Goal: Transaction & Acquisition: Subscribe to service/newsletter

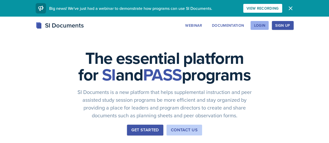
click at [265, 24] on div "Login" at bounding box center [259, 25] width 11 height 4
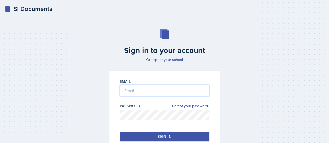
click at [148, 92] on input "email" at bounding box center [164, 90] width 89 height 11
type input "[EMAIL_ADDRESS][DOMAIN_NAME]"
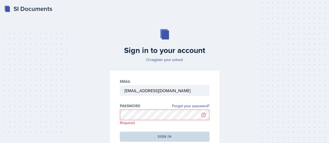
click at [165, 55] on h2 "Sign in to your account" at bounding box center [164, 50] width 116 height 9
click at [169, 60] on link "register your school" at bounding box center [166, 59] width 33 height 5
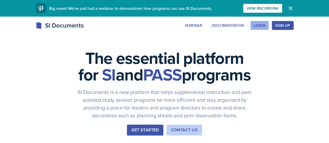
click at [265, 26] on div "Login" at bounding box center [259, 25] width 11 height 4
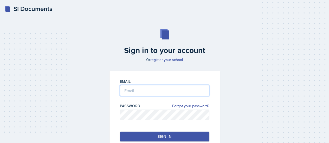
click at [131, 91] on input "email" at bounding box center [164, 90] width 89 height 11
type input "[EMAIL_ADDRESS][DOMAIN_NAME]"
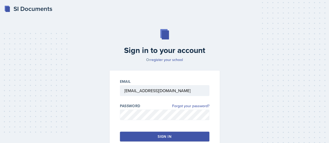
click at [164, 134] on div "Sign in" at bounding box center [165, 136] width 14 height 5
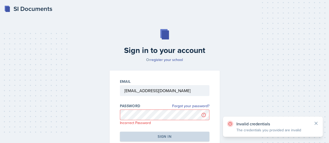
click at [42, 7] on div "SI Documents" at bounding box center [28, 8] width 48 height 9
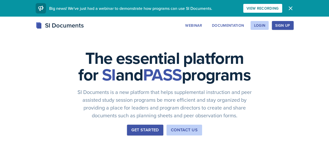
click at [293, 28] on button "Sign Up" at bounding box center [283, 25] width 22 height 9
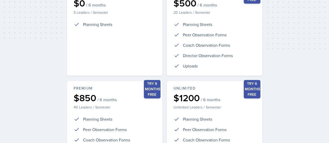
scroll to position [77, 0]
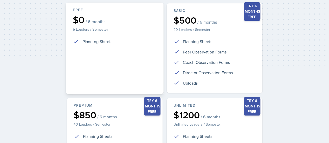
click at [113, 68] on div "Free $0 / 6 months 5 Leaders / Semester Planning Sheets" at bounding box center [115, 49] width 98 height 92
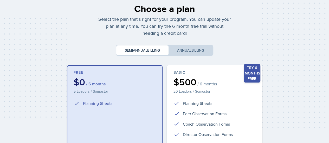
scroll to position [0, 0]
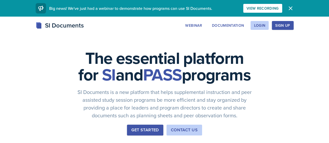
click at [294, 9] on icon "button" at bounding box center [290, 8] width 6 height 6
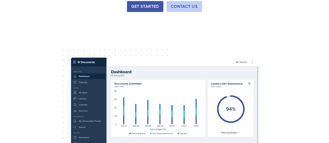
scroll to position [121, 0]
